Goal: Navigation & Orientation: Find specific page/section

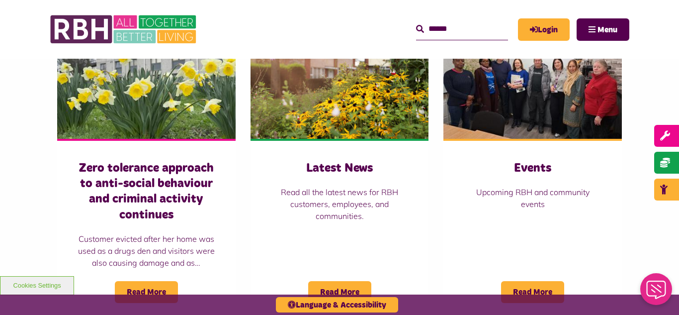
scroll to position [716, 0]
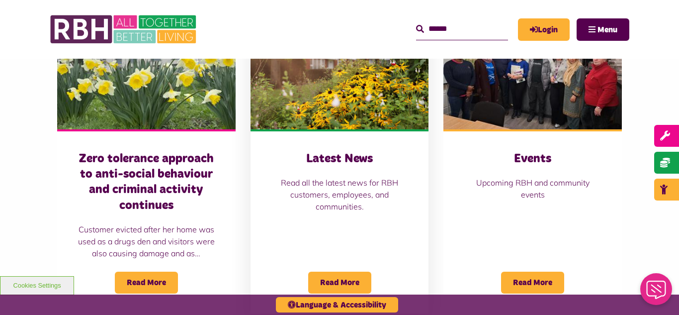
click at [321, 90] on img at bounding box center [339, 73] width 178 height 111
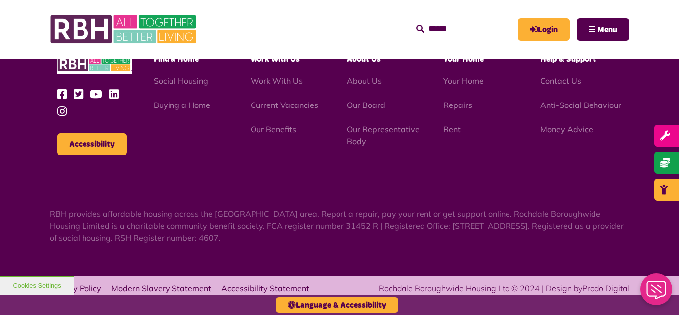
scroll to position [1082, 0]
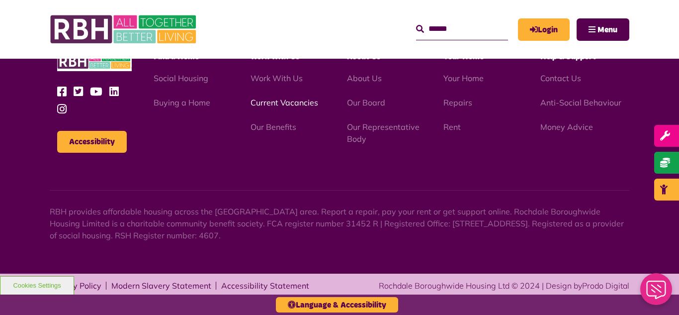
click at [270, 104] on link "Current Vacancies" at bounding box center [284, 102] width 68 height 10
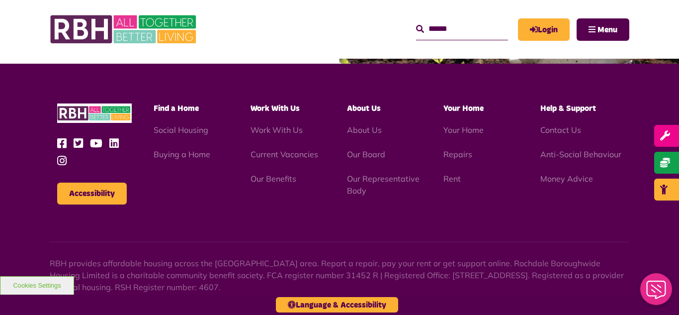
scroll to position [1422, 0]
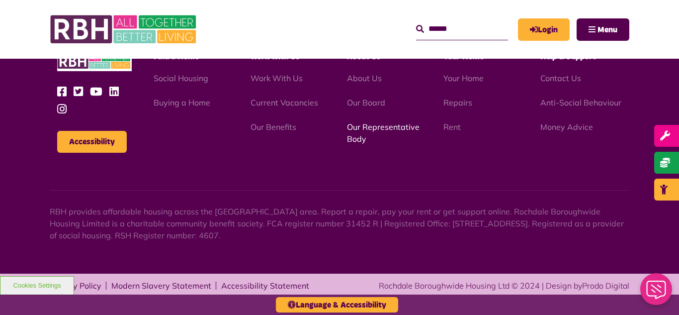
click at [371, 124] on link "Our Representative Body" at bounding box center [383, 133] width 73 height 22
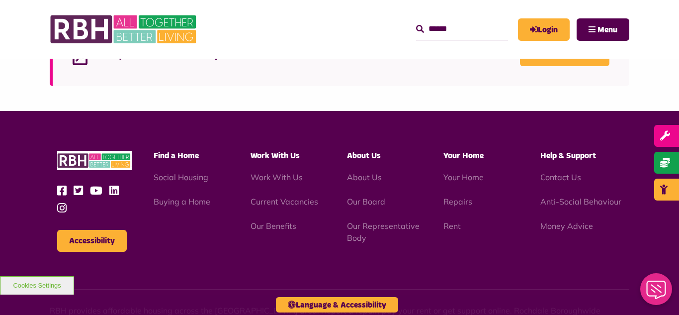
scroll to position [2886, 0]
